Goal: Task Accomplishment & Management: Manage account settings

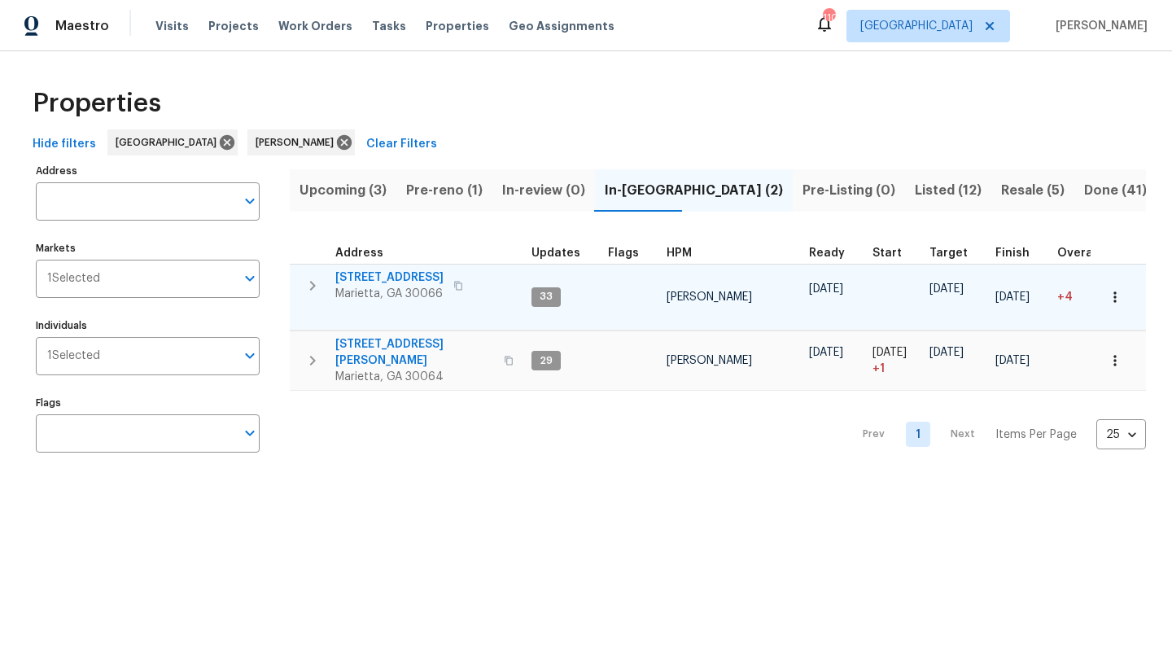
click at [392, 281] on span "692 Suholden Cir" at bounding box center [389, 277] width 108 height 16
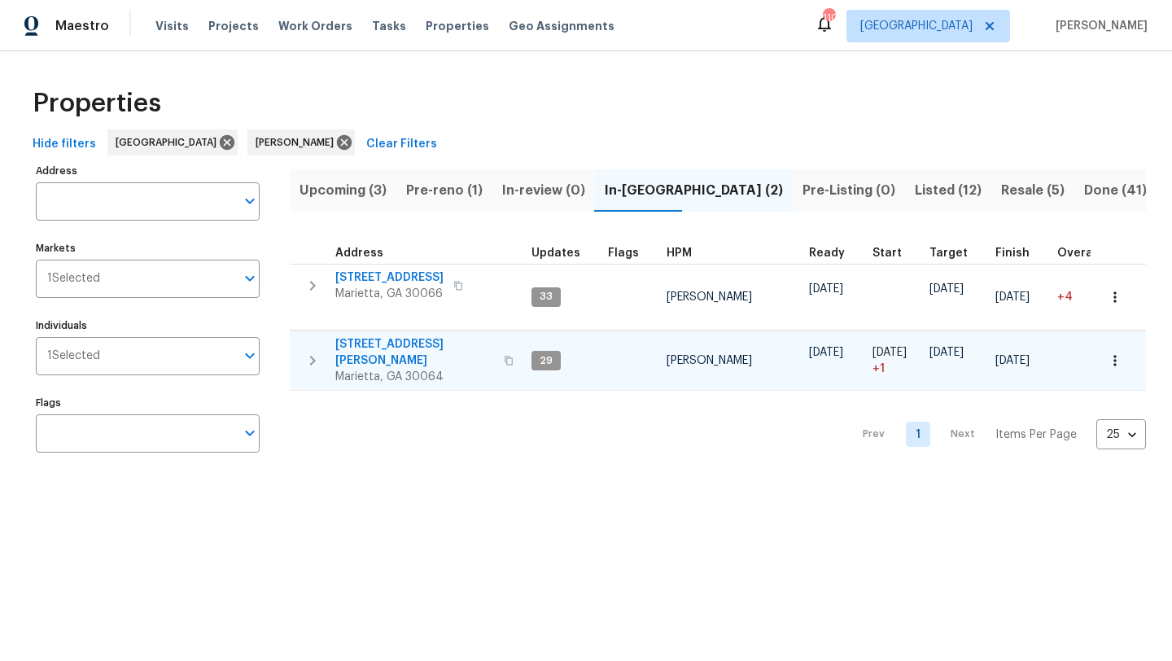
click at [396, 349] on span "3526 W Hampton Dr NW" at bounding box center [414, 352] width 159 height 33
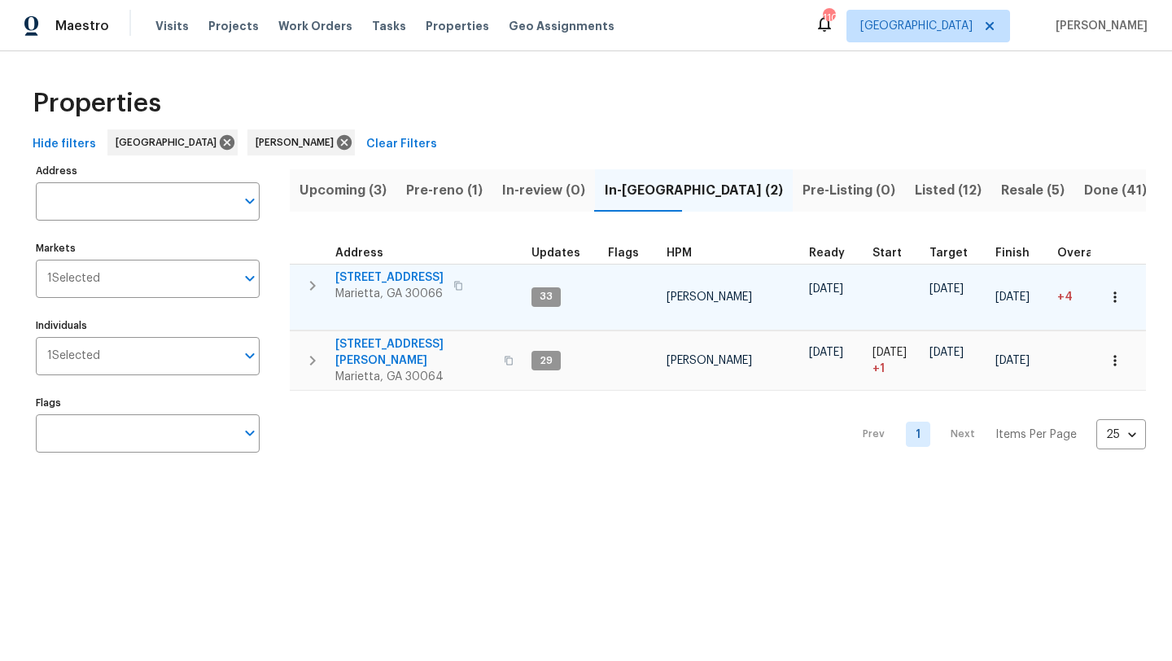
click at [349, 277] on span "692 Suholden Cir" at bounding box center [389, 277] width 108 height 16
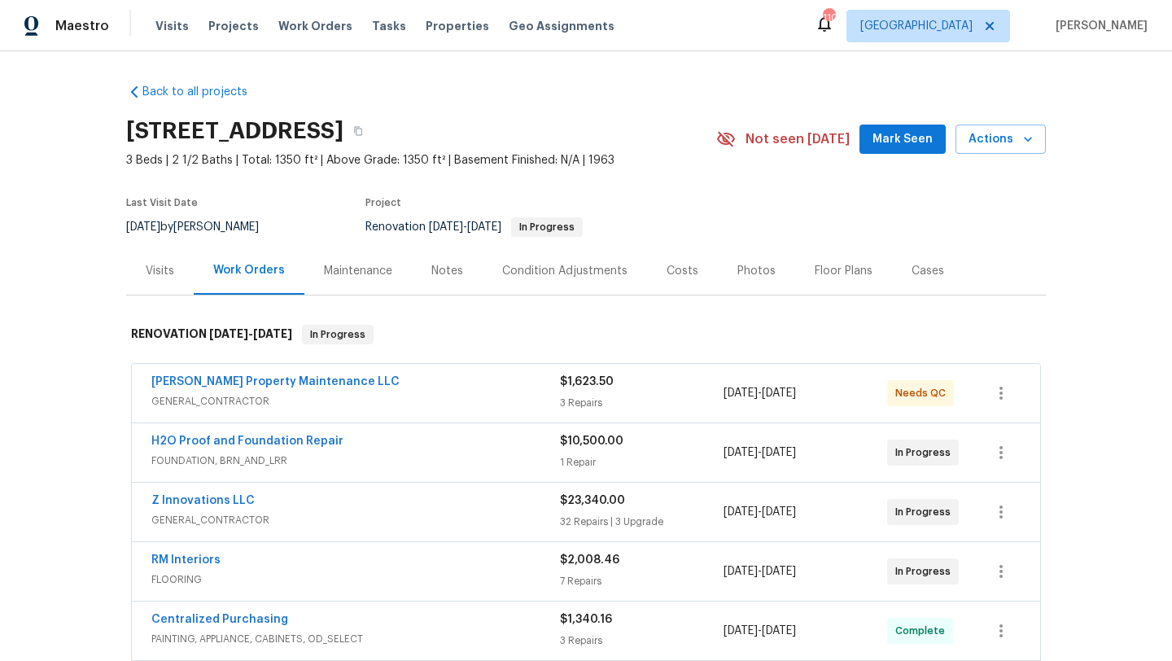
click at [898, 141] on span "Mark Seen" at bounding box center [903, 139] width 60 height 20
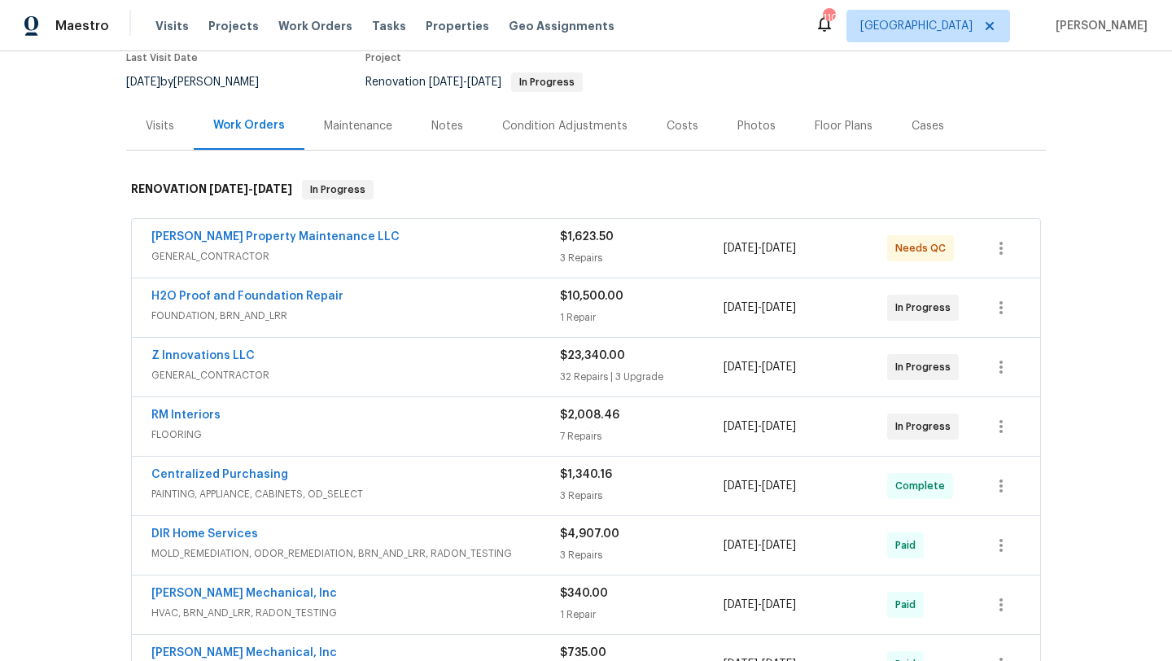
scroll to position [147, 0]
click at [199, 418] on link "RM Interiors" at bounding box center [185, 413] width 69 height 11
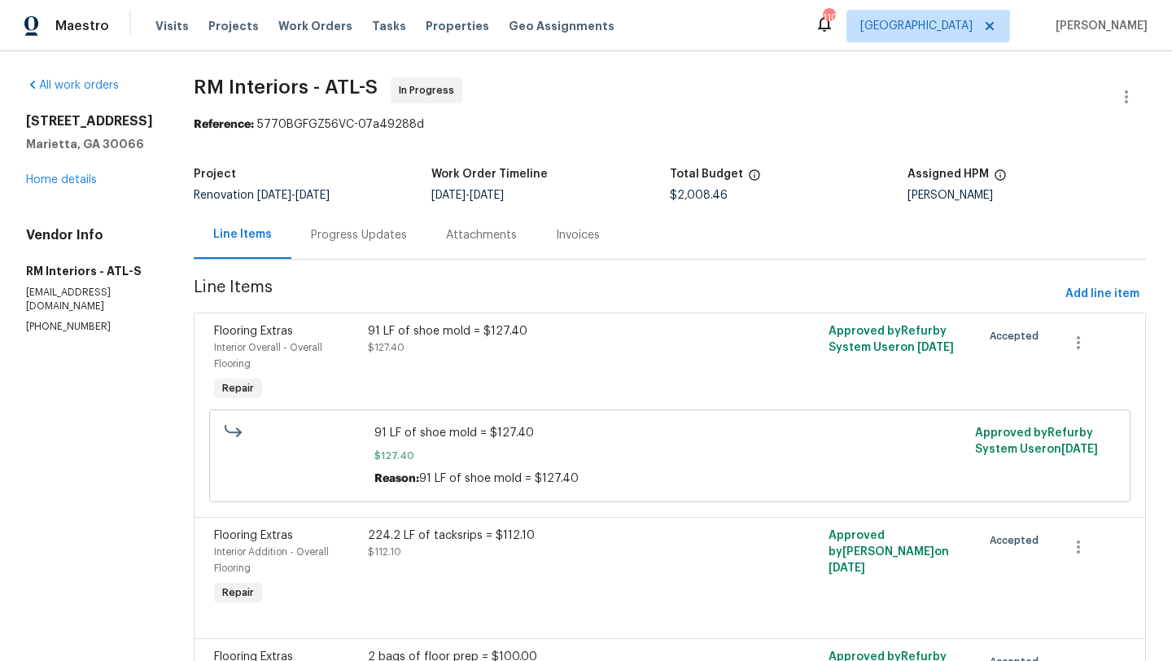
click at [370, 248] on div "Progress Updates" at bounding box center [358, 235] width 135 height 48
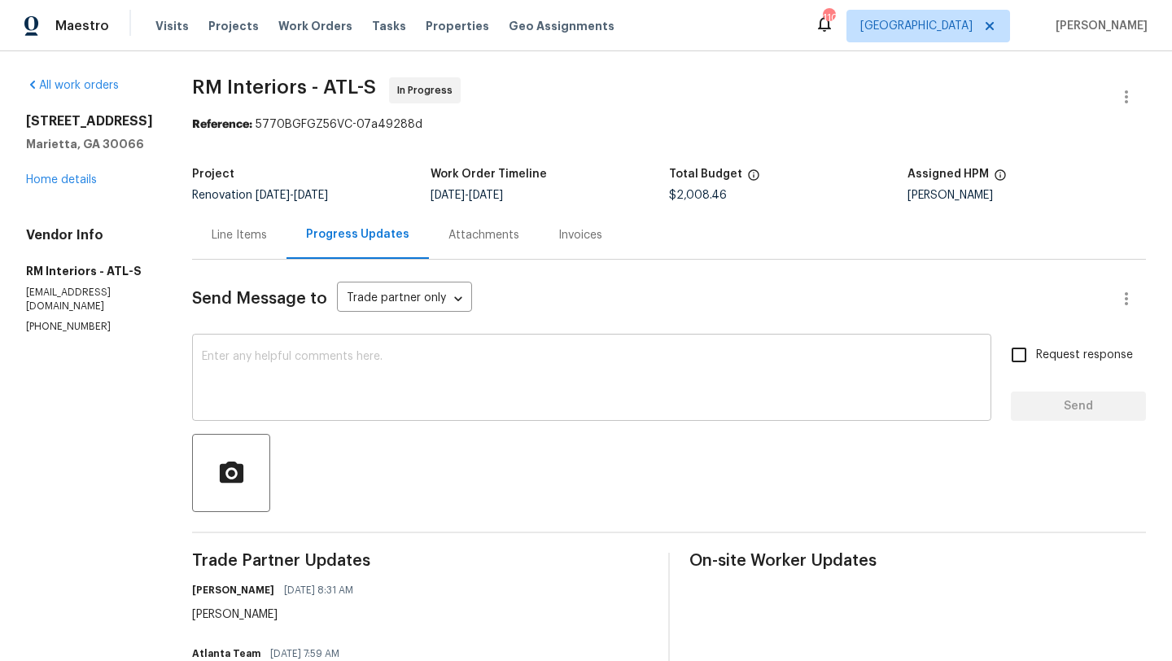
click at [350, 370] on textarea at bounding box center [592, 379] width 780 height 57
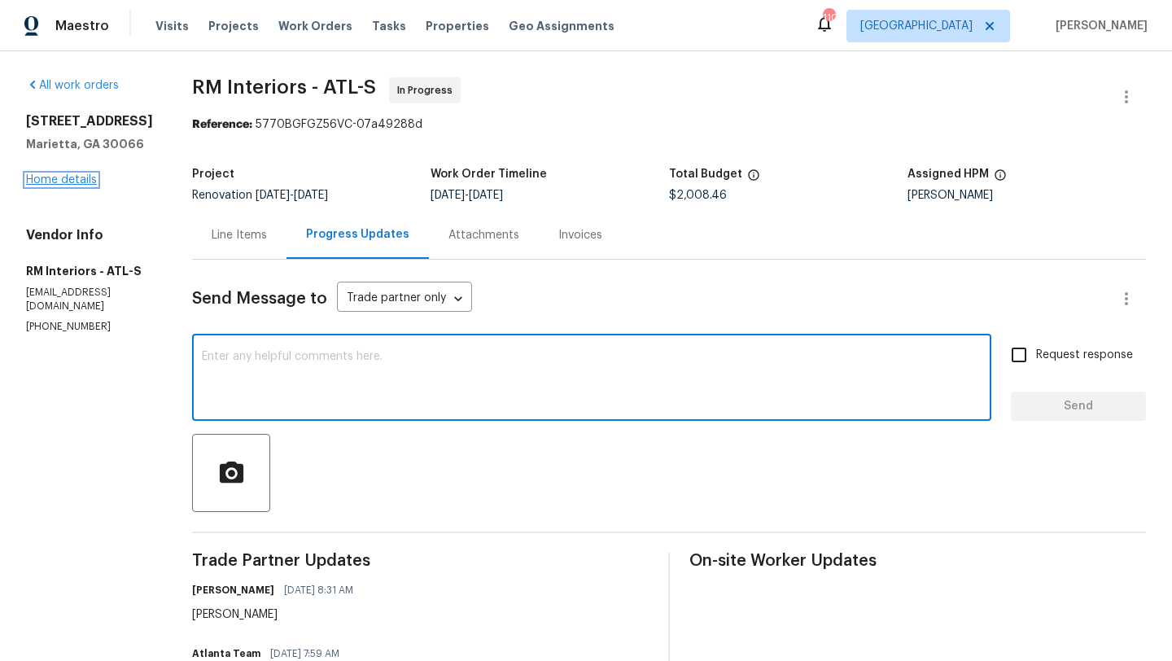
click at [90, 175] on link "Home details" at bounding box center [61, 179] width 71 height 11
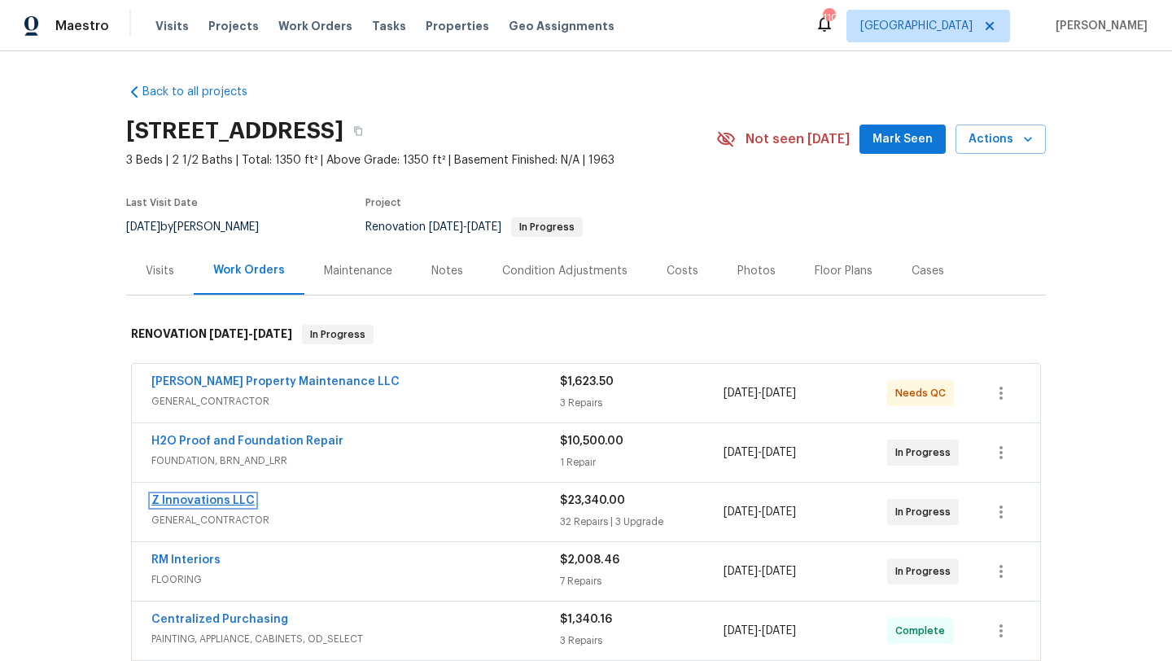
click at [203, 501] on link "Z Innovations LLC" at bounding box center [202, 500] width 103 height 11
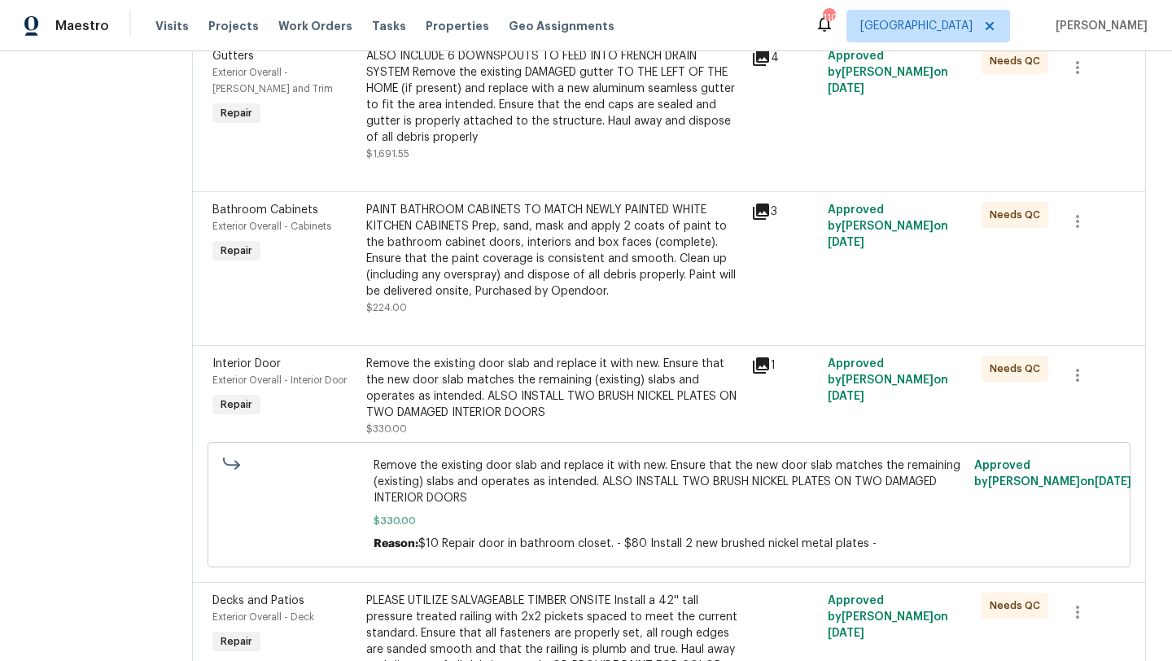
scroll to position [1029, 0]
click at [246, 379] on span "Exterior Overall - Interior Door" at bounding box center [279, 381] width 134 height 10
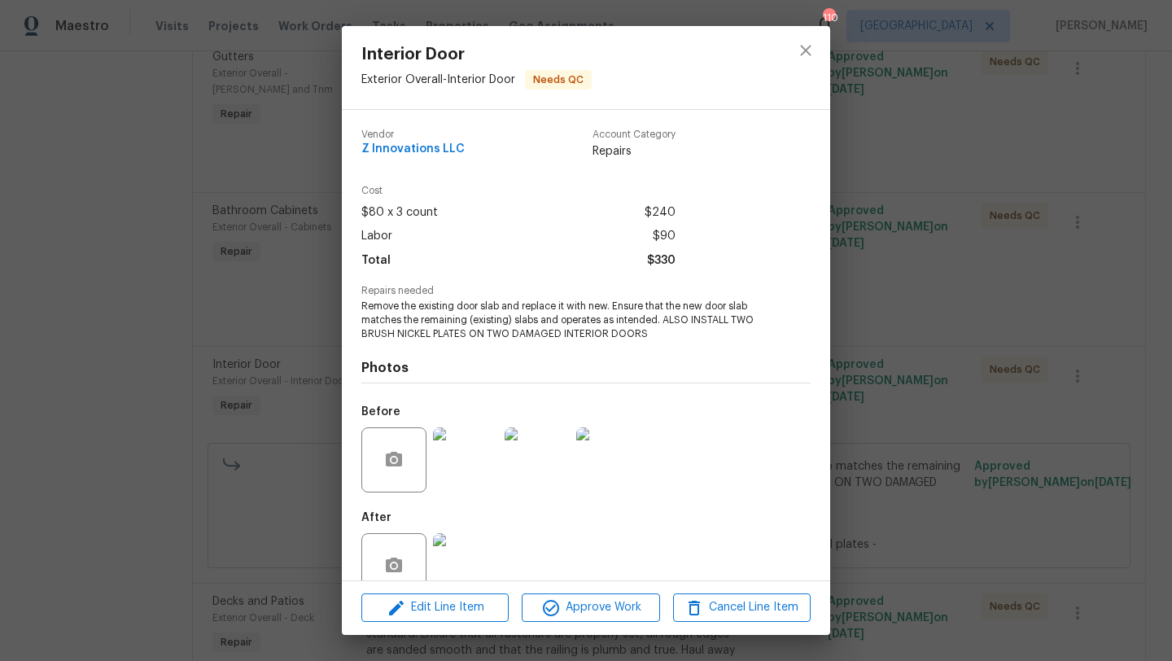
scroll to position [35, 0]
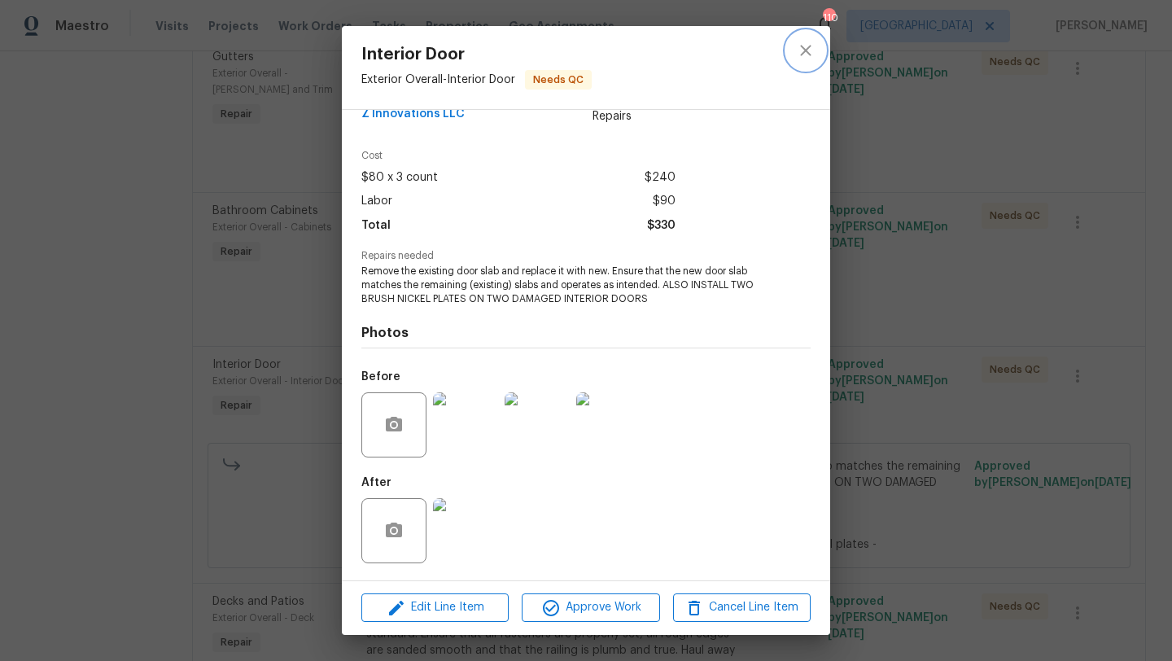
click at [814, 55] on icon "close" at bounding box center [806, 51] width 20 height 20
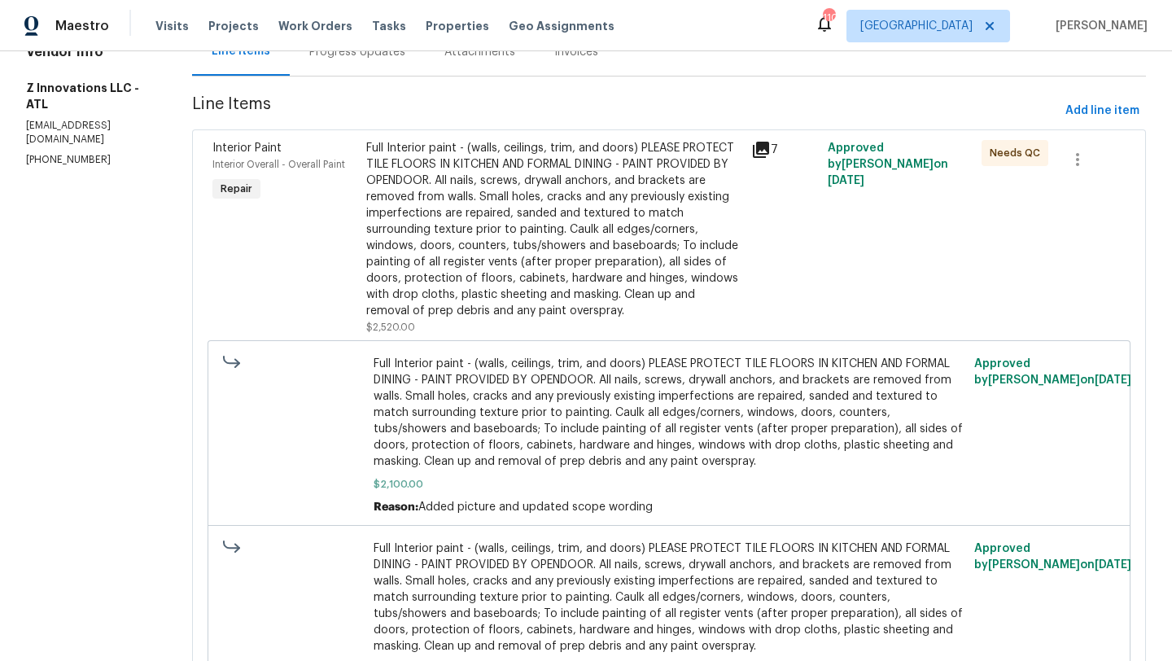
scroll to position [0, 0]
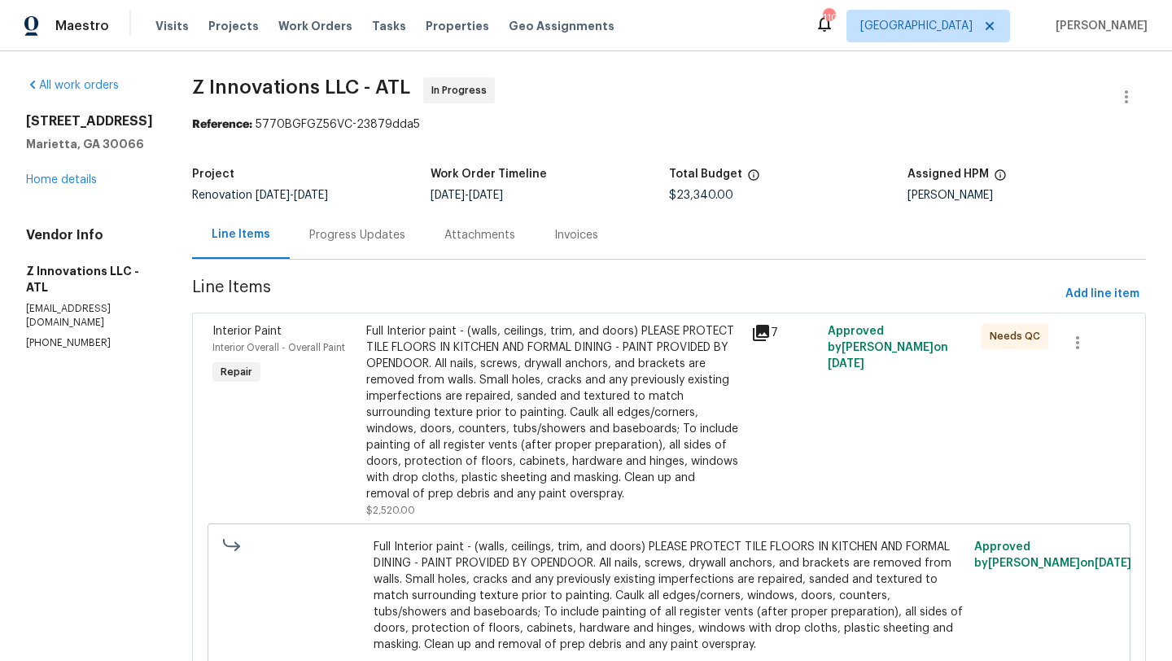
click at [363, 241] on div "Progress Updates" at bounding box center [357, 235] width 96 height 16
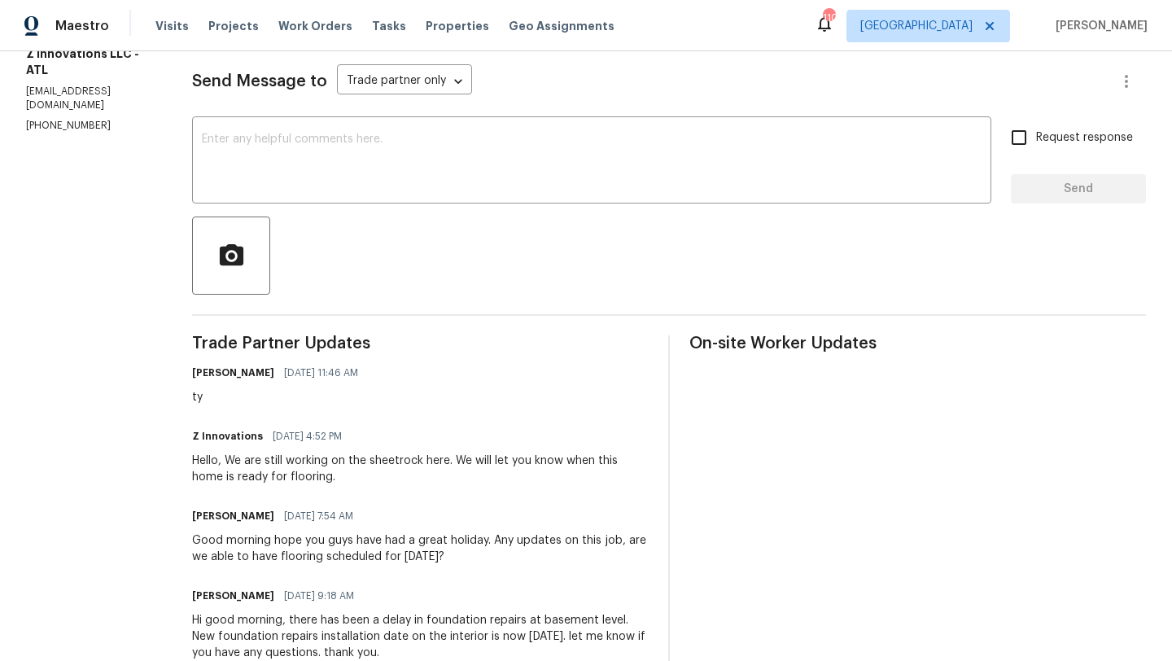
scroll to position [219, 0]
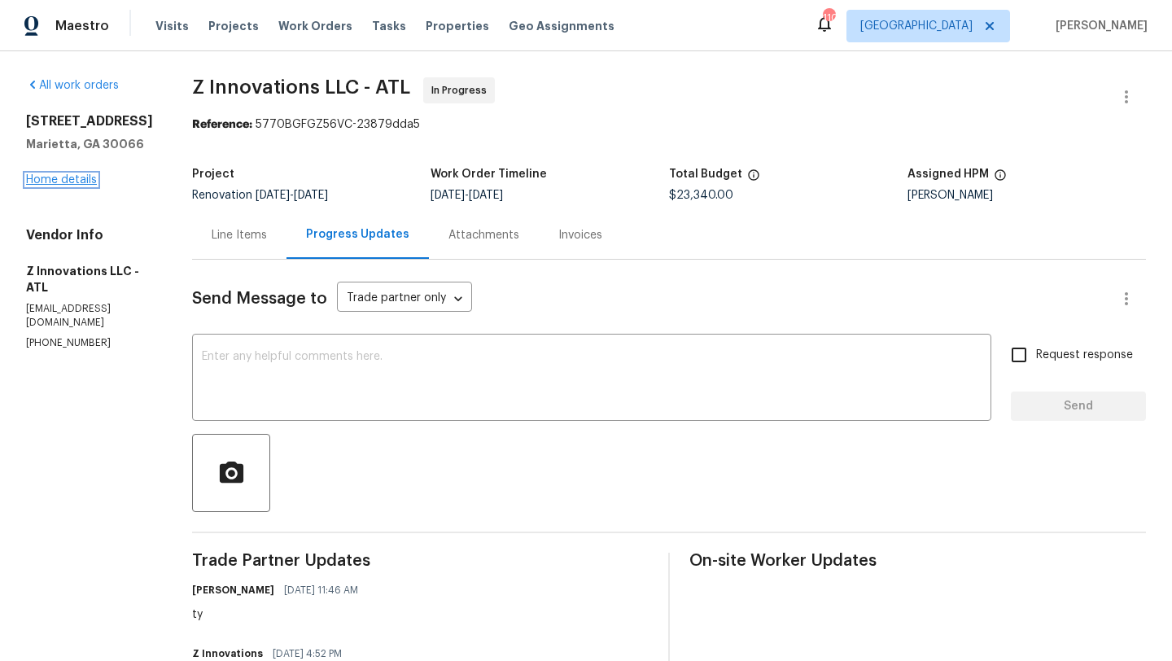
click at [75, 182] on link "Home details" at bounding box center [61, 179] width 71 height 11
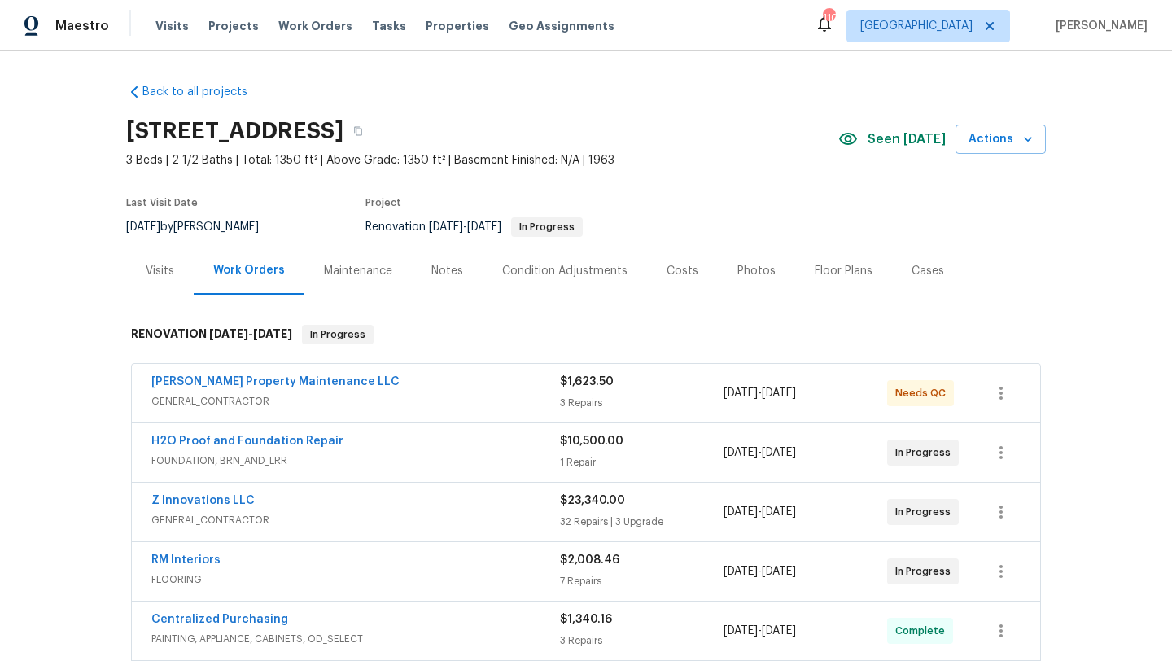
click at [163, 278] on div "Visits" at bounding box center [160, 271] width 28 height 16
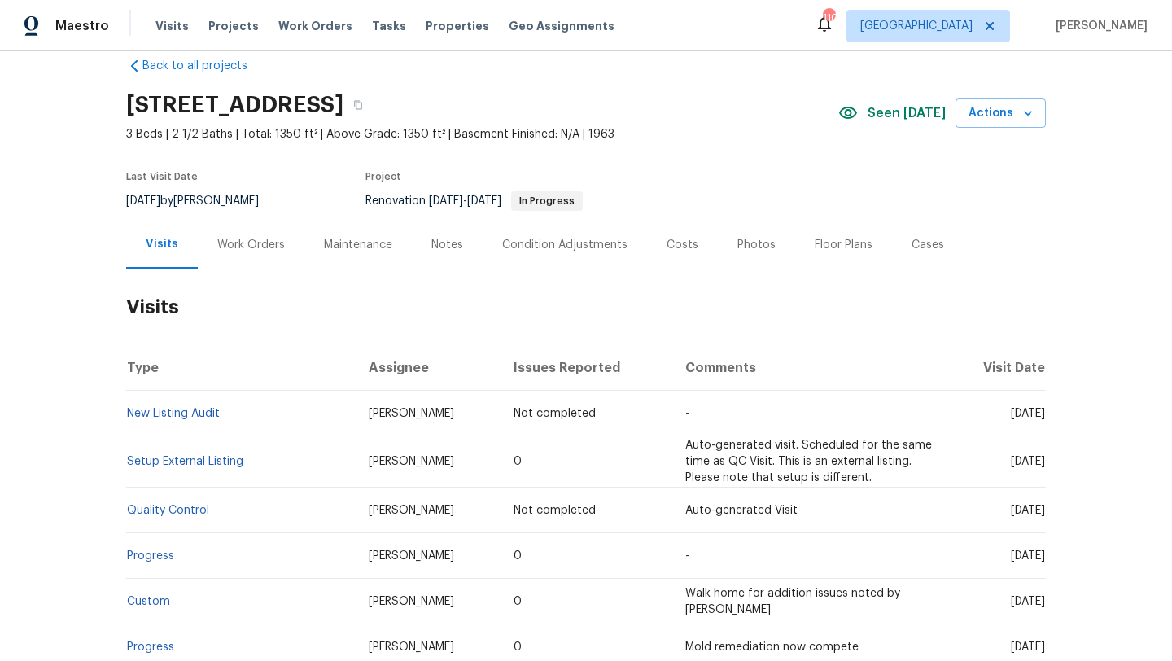
scroll to position [20, 0]
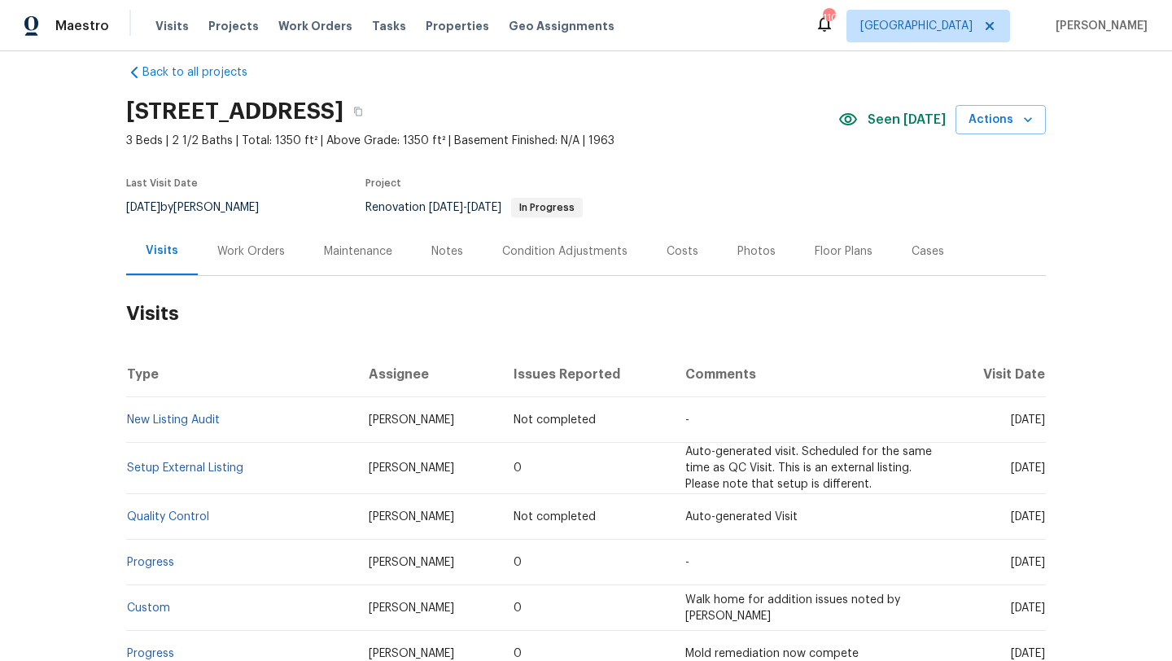
click at [431, 250] on div "Notes" at bounding box center [447, 251] width 32 height 16
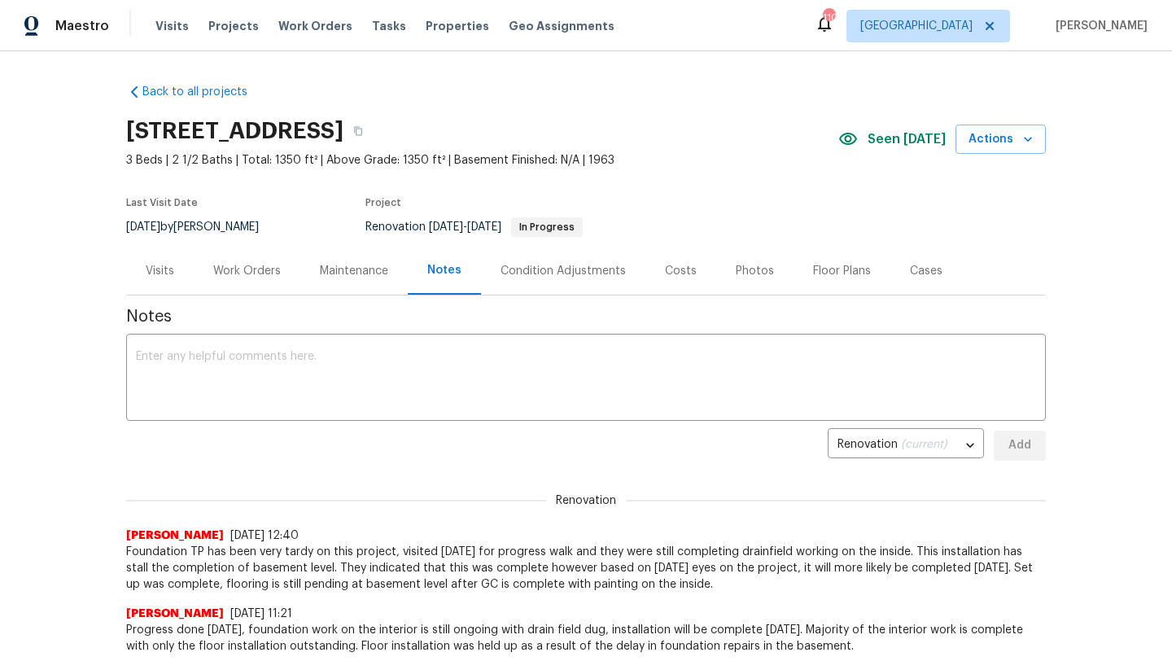
click at [165, 278] on div "Visits" at bounding box center [160, 271] width 28 height 16
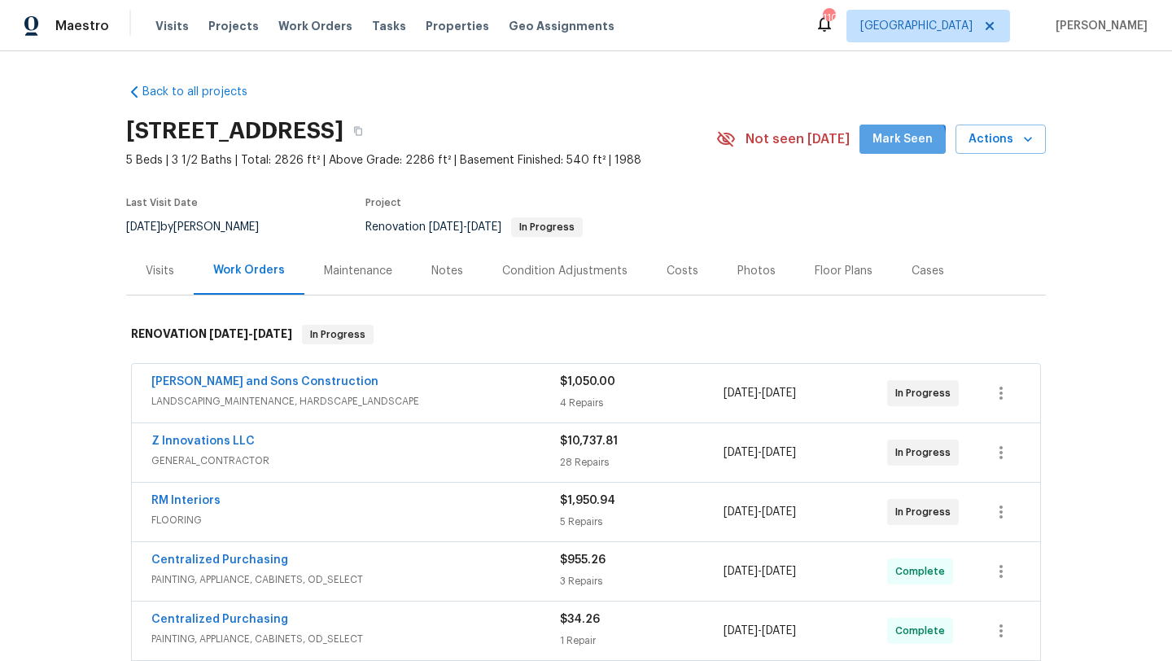
click at [881, 148] on span "Mark Seen" at bounding box center [903, 139] width 60 height 20
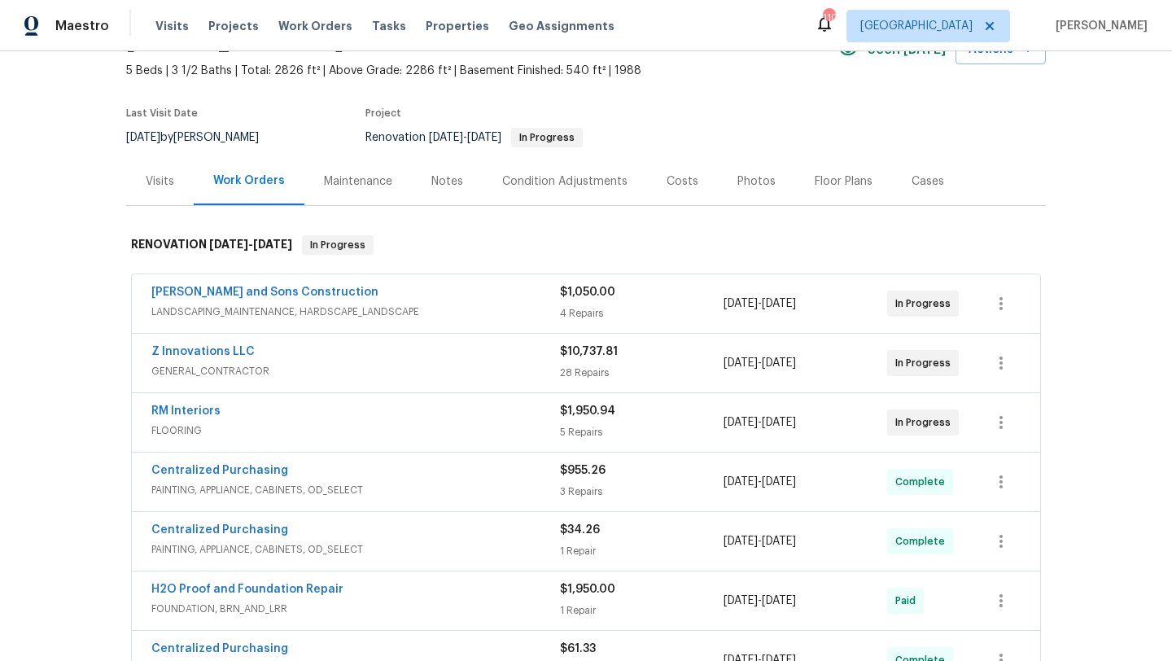
scroll to position [92, 0]
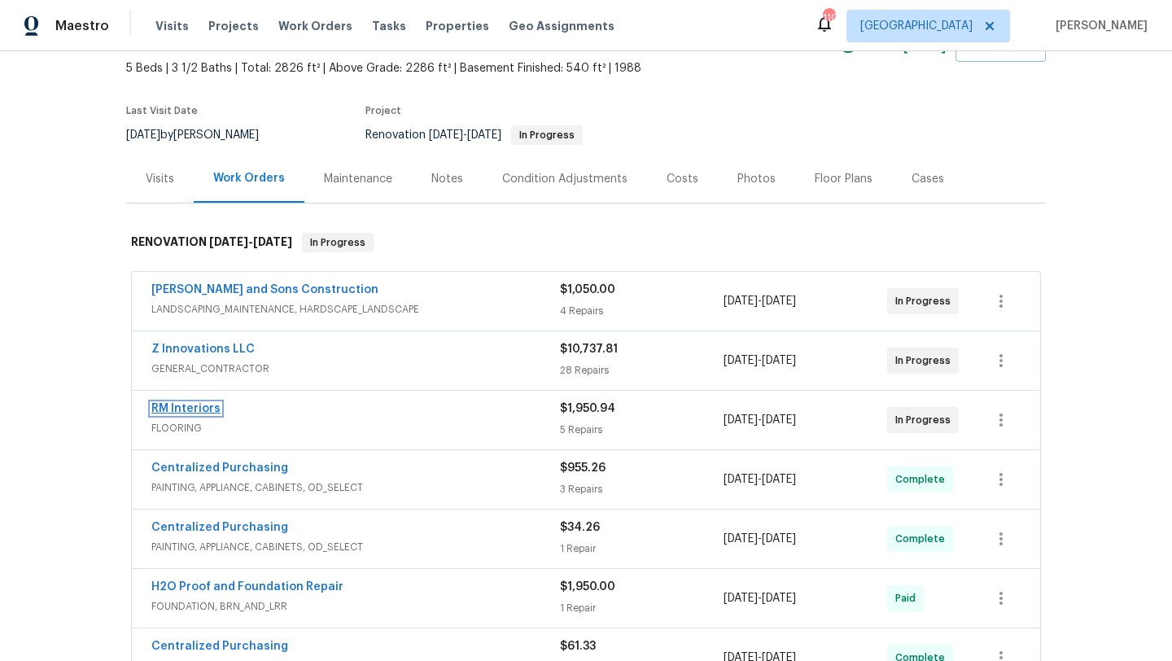
click at [203, 405] on link "RM Interiors" at bounding box center [185, 408] width 69 height 11
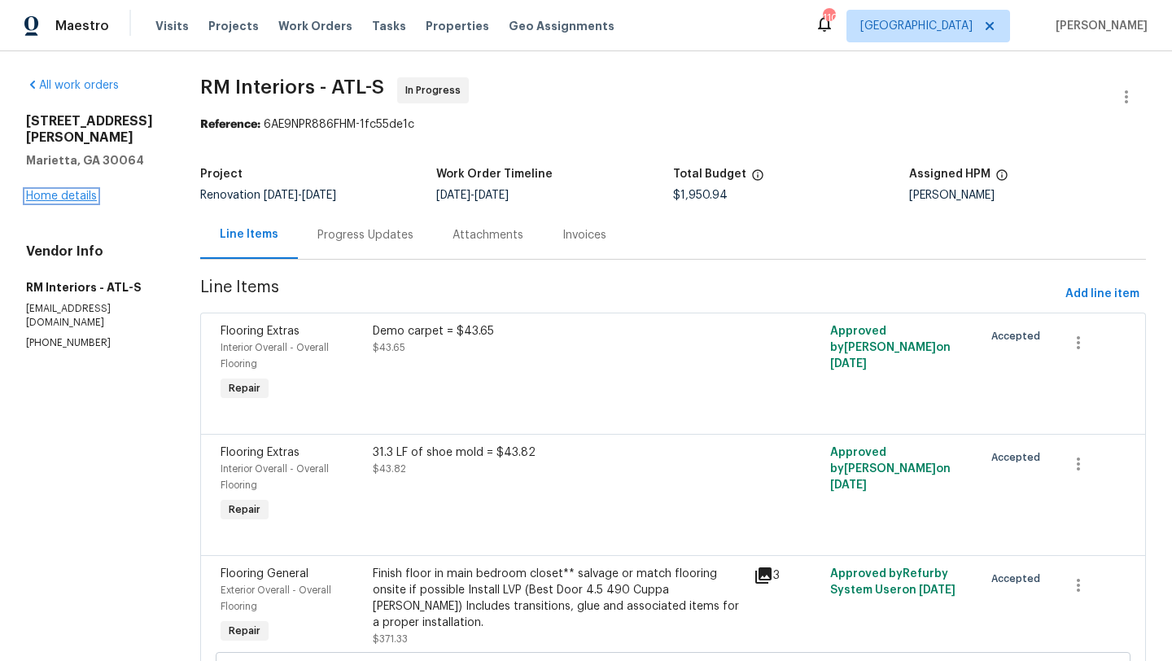
click at [73, 198] on link "Home details" at bounding box center [61, 195] width 71 height 11
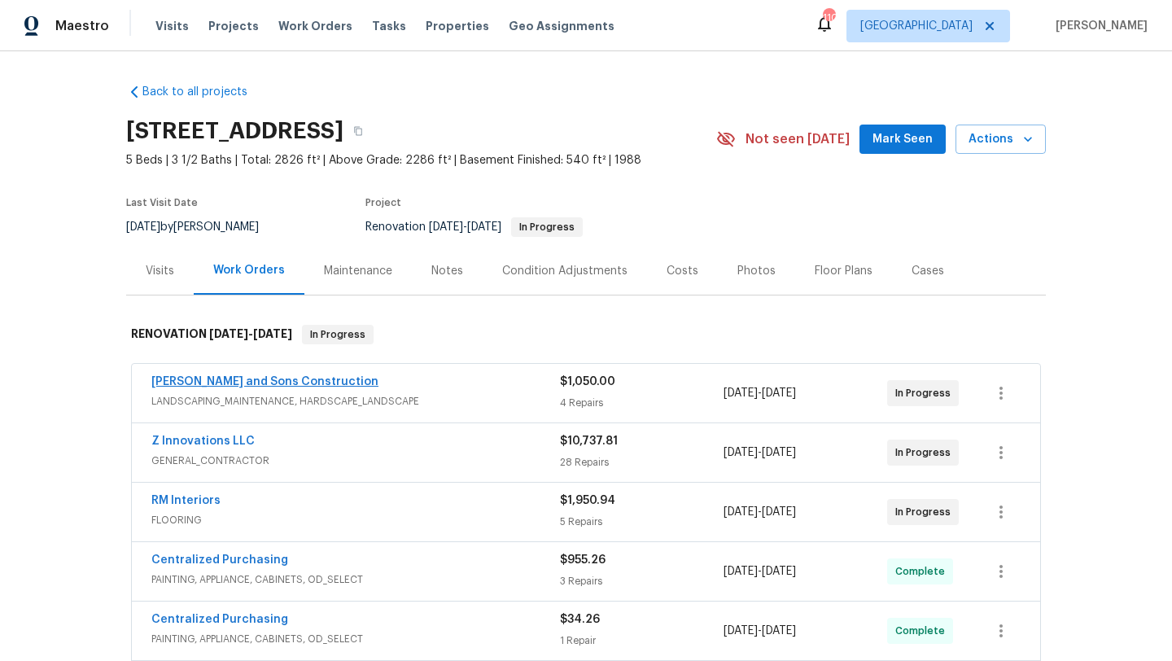
scroll to position [32, 0]
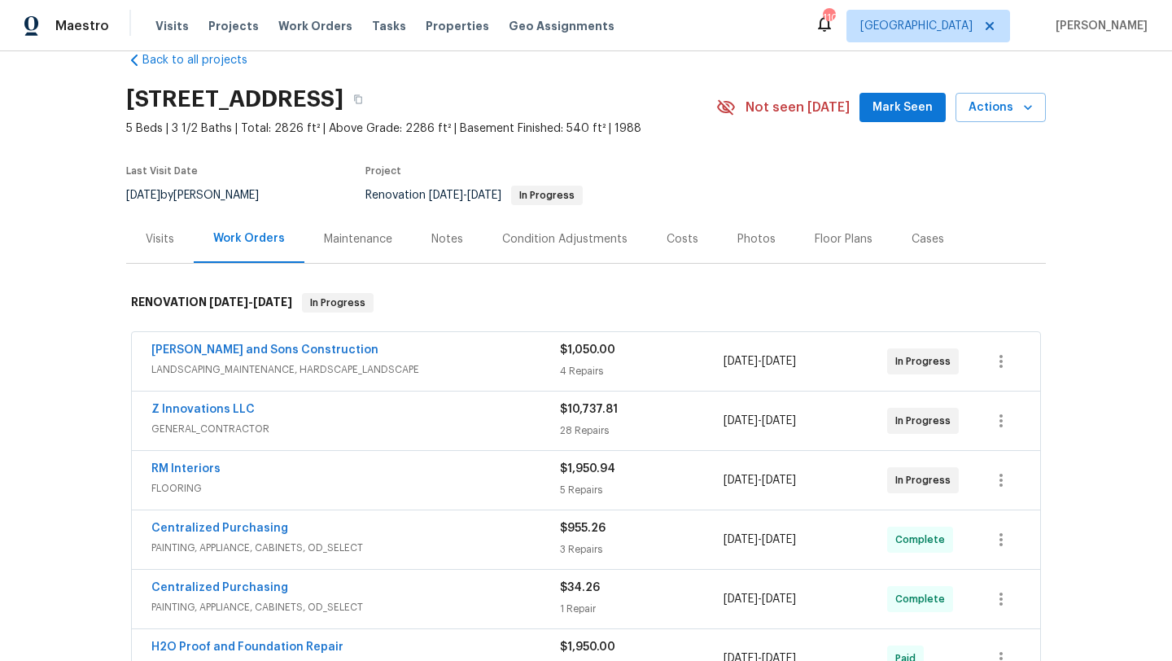
click at [899, 96] on button "Mark Seen" at bounding box center [902, 108] width 86 height 30
click at [447, 246] on div "Notes" at bounding box center [447, 239] width 32 height 16
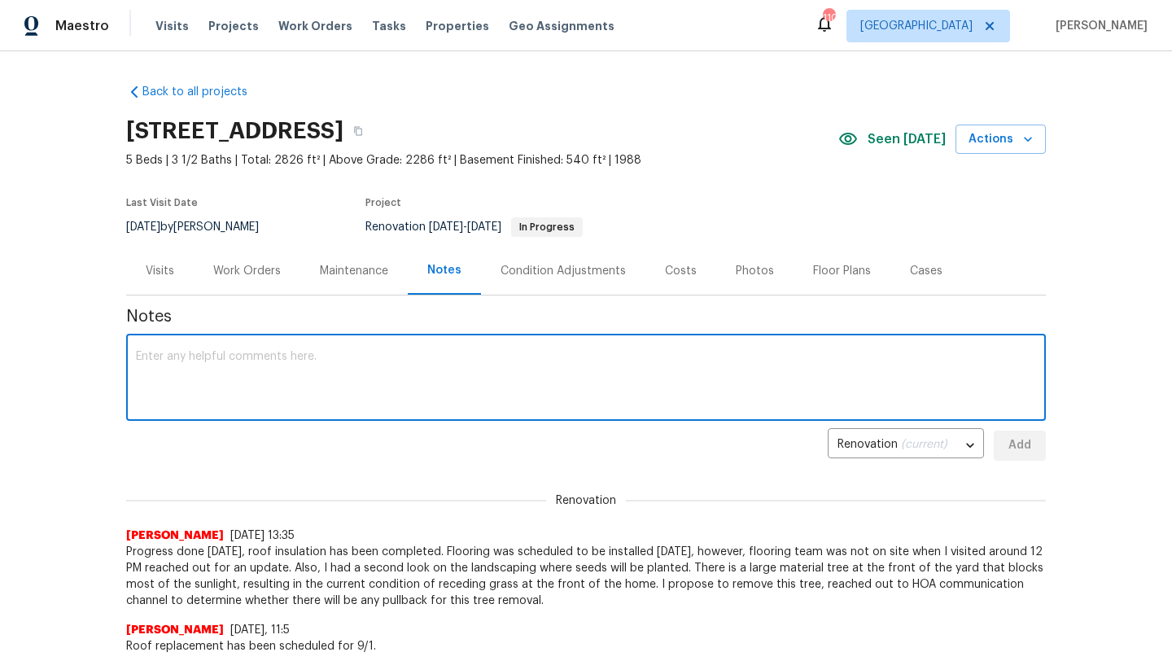
click at [343, 405] on textarea at bounding box center [586, 379] width 900 height 57
type textarea "H"
click at [338, 362] on textarea "Additional HOA violation. notice receieved to halt" at bounding box center [586, 379] width 900 height 57
click at [338, 359] on textarea "Additional HOA violation. notice receieved to halt" at bounding box center [586, 379] width 900 height 57
click at [385, 352] on textarea "Additional HOA violation. notice received eved to halt" at bounding box center [586, 379] width 900 height 57
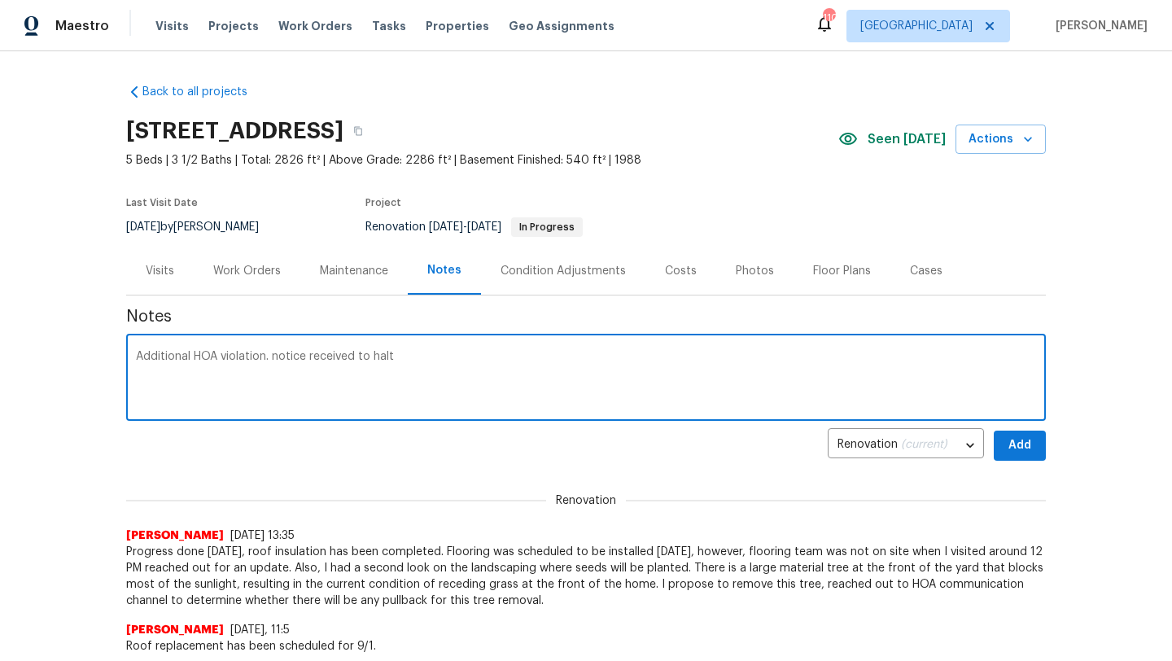
click at [422, 355] on textarea "Additional HOA violation. notice received to halt" at bounding box center [586, 379] width 900 height 57
click at [278, 354] on textarea "Additional HOA violation. notice received to halt work on the front of the home" at bounding box center [586, 379] width 900 height 57
click at [566, 361] on textarea "Additional HOA violation. Notice received to halt work on the front of the home" at bounding box center [586, 379] width 900 height 57
paste textarea "https://opendoor.slack.com/archives/CSCKZ7GR1/p1757024874902159"
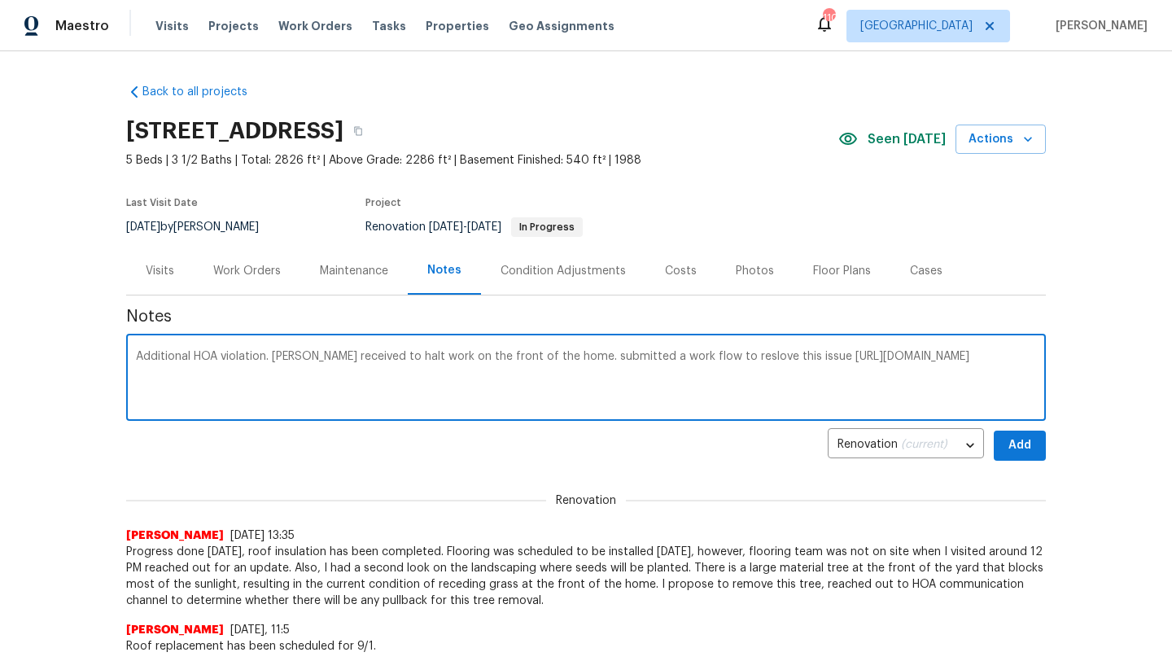
click at [720, 359] on textarea "Additional HOA violation. Notice received to halt work on the front of the home…" at bounding box center [586, 379] width 900 height 57
click at [712, 356] on textarea "Additional HOA violation. Notice received to halt work on the front of the home…" at bounding box center [586, 379] width 900 height 57
click at [705, 395] on textarea "Additional HOA violation. Notice received to halt work on the front of the home…" at bounding box center [586, 379] width 900 height 57
click at [267, 357] on textarea "Additional HOA violation. Notice received to halt work on the front of the home…" at bounding box center [586, 379] width 900 height 57
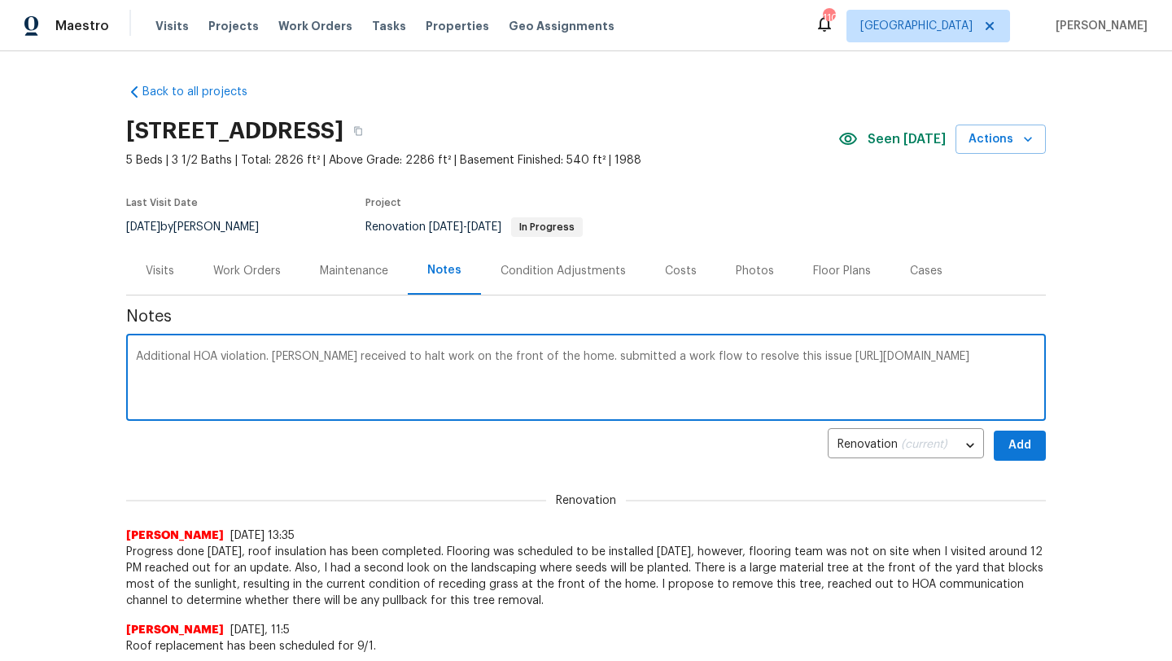
click at [427, 352] on textarea "Additional HOA violation. Notice received to halt work on the front of the home…" at bounding box center [586, 379] width 900 height 57
drag, startPoint x: 627, startPoint y: 356, endPoint x: 498, endPoint y: 352, distance: 128.7
click at [498, 352] on textarea "Additional HOA violation. Notice received to halt work at this home on the fron…" at bounding box center [586, 379] width 900 height 57
click at [502, 358] on textarea "Additional HOA violation. Notice received to halt work at this home . submitted…" at bounding box center [586, 379] width 900 height 57
click at [619, 357] on textarea "Additional HOA violation. Notice received to halt work at this home, I've submi…" at bounding box center [586, 379] width 900 height 57
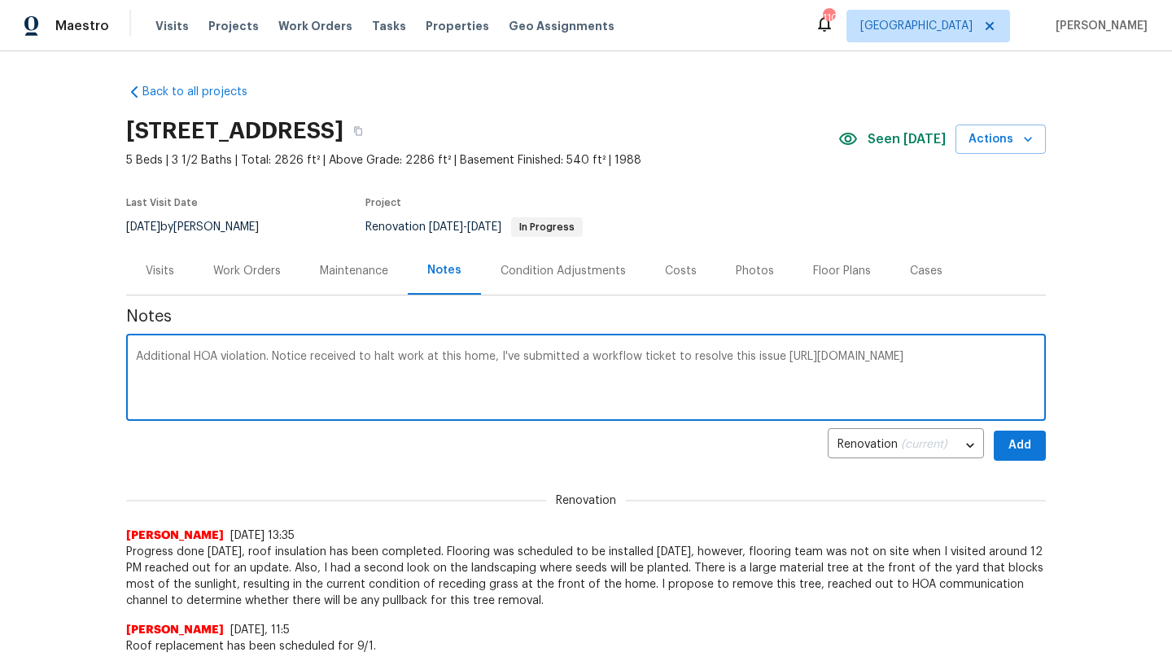
click at [776, 364] on textarea "Additional HOA violation. Notice received to halt work at this home, I've submi…" at bounding box center [586, 379] width 900 height 57
click at [776, 358] on textarea "Additional HOA violation. Notice received to halt work at this home, I've submi…" at bounding box center [586, 379] width 900 height 57
click at [527, 374] on textarea "Additional HOA violation. Notice received to halt work at this home, I've submi…" at bounding box center [586, 379] width 900 height 57
type textarea "Additional HOA violation. Notice received to halt work at this home, I've submi…"
